Goal: Find specific page/section: Find specific page/section

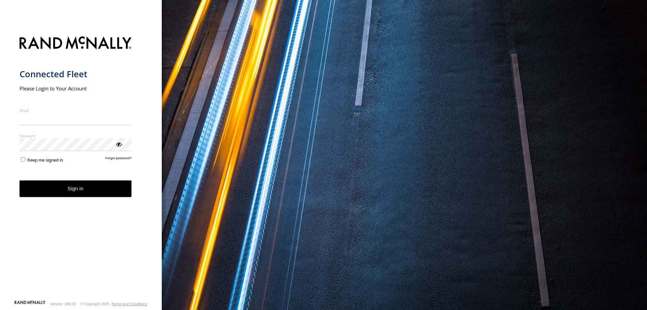
type input "**********"
click at [88, 197] on button "Sign in" at bounding box center [76, 188] width 112 height 17
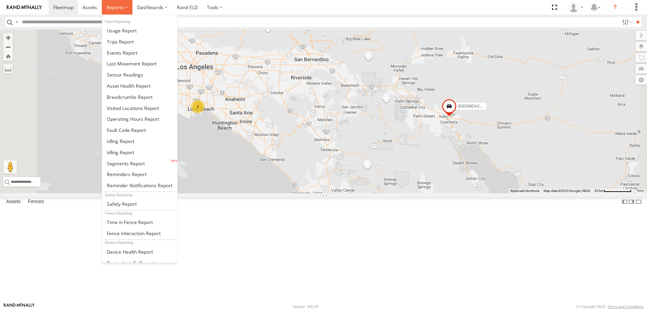
click at [126, 7] on label at bounding box center [117, 7] width 31 height 14
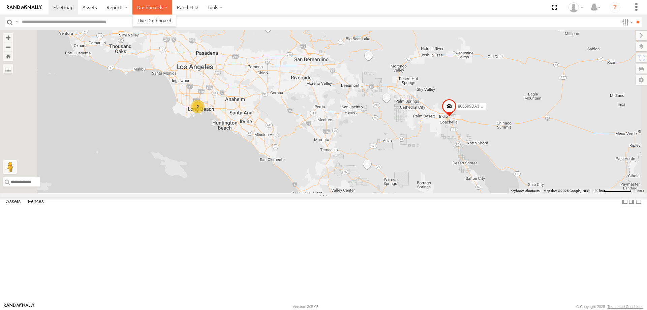
click at [164, 9] on label "Dashboards" at bounding box center [152, 7] width 40 height 14
click at [164, 7] on label "Dashboards" at bounding box center [152, 7] width 40 height 14
click at [144, 8] on label "Dashboards" at bounding box center [152, 7] width 40 height 14
click at [220, 7] on label at bounding box center [214, 7] width 25 height 14
click at [22, 6] on img at bounding box center [24, 7] width 35 height 5
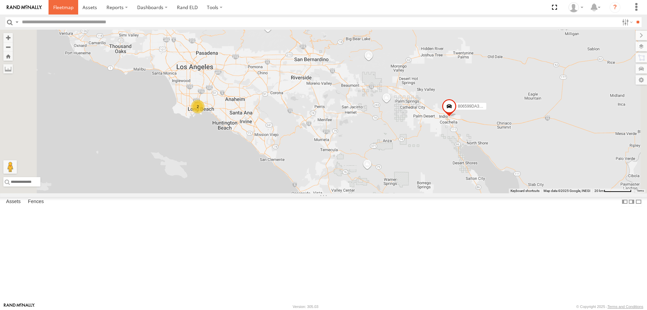
click at [65, 8] on span at bounding box center [63, 7] width 20 height 6
click at [92, 9] on span at bounding box center [90, 7] width 14 height 6
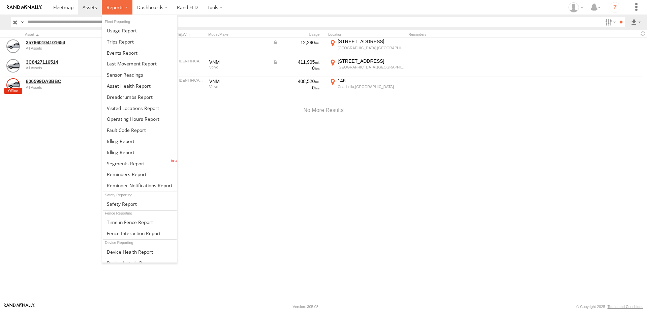
click at [126, 7] on label at bounding box center [117, 7] width 31 height 14
click at [123, 42] on span at bounding box center [120, 41] width 27 height 6
